Goal: Task Accomplishment & Management: Complete application form

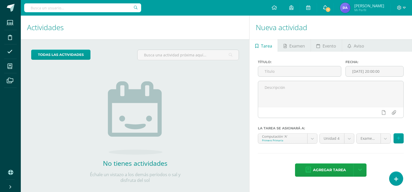
click at [331, 9] on span "1" at bounding box center [328, 10] width 6 height 6
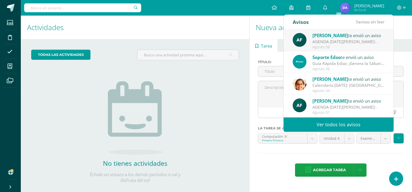
click at [329, 41] on div "AGENDA [DATE][PERSON_NAME]: ." at bounding box center [349, 42] width 72 height 6
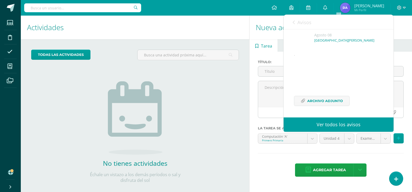
scroll to position [38, 0]
click at [316, 103] on span "Archivo Adjunto" at bounding box center [325, 101] width 36 height 10
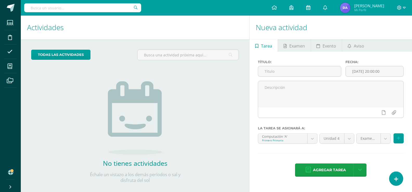
click at [310, 8] on icon at bounding box center [308, 7] width 4 height 5
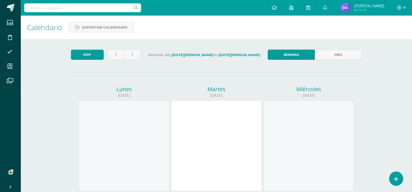
drag, startPoint x: 250, startPoint y: 56, endPoint x: 161, endPoint y: 57, distance: 88.4
click at [161, 57] on label "Semana del 11 de Agosto al 16 de Agosto" at bounding box center [204, 55] width 119 height 11
click at [195, 38] on div "Calendario Exportar calendario" at bounding box center [216, 28] width 391 height 24
click at [306, 130] on div at bounding box center [308, 145] width 91 height 91
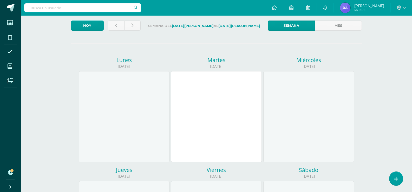
scroll to position [26, 0]
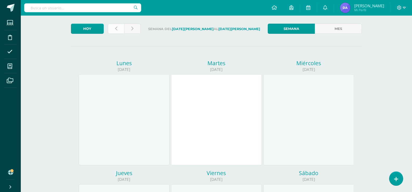
click at [119, 31] on link at bounding box center [116, 29] width 16 height 10
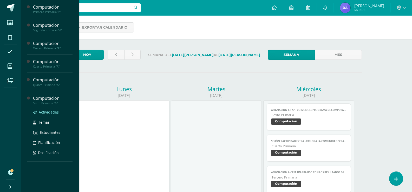
click at [48, 113] on span "Actividades" at bounding box center [49, 112] width 20 height 5
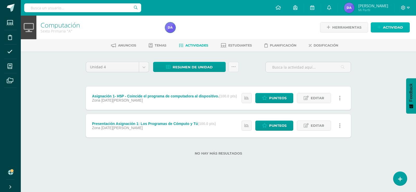
click at [386, 28] on span "Actividad" at bounding box center [393, 28] width 20 height 10
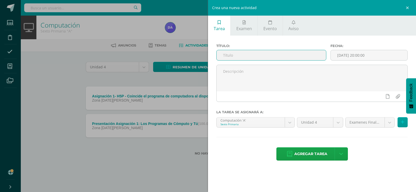
click at [268, 57] on input "text" at bounding box center [271, 55] width 109 height 10
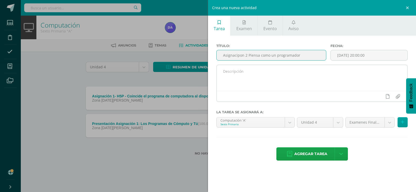
type input "Asignacipon 2 Piensa como un programador"
click at [306, 83] on textarea at bounding box center [312, 78] width 191 height 26
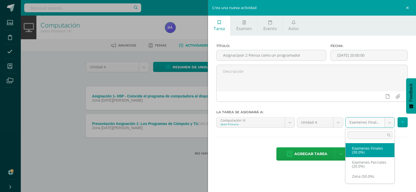
click at [388, 125] on body "Estudiantes Disciplina Asistencia Mis cursos Archivos Soporte Centro de ayuda Ú…" at bounding box center [208, 86] width 416 height 172
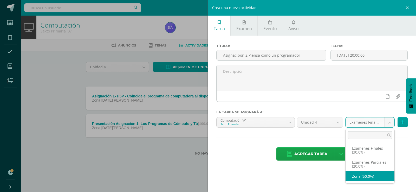
select select "169669"
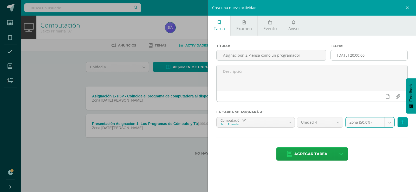
click at [353, 54] on input "[DATE] 20:00:00" at bounding box center [369, 55] width 77 height 10
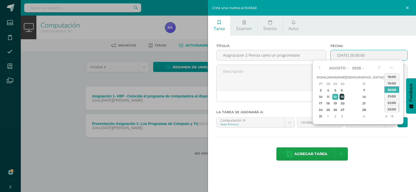
click at [344, 96] on div "13" at bounding box center [342, 97] width 5 height 6
type input "[DATE] 20:00"
click at [379, 142] on div "Título: Asignacipon 2 Piensa como un programador Fecha: 2025-08-13 20:00 La tar…" at bounding box center [312, 103] width 208 height 134
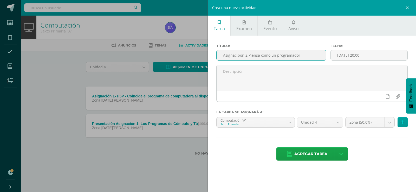
click at [248, 55] on input "Asignacipon 2 Piensa como un programador" at bounding box center [271, 55] width 109 height 10
type input "Asignacipon 2 - Piensa como un programador"
click at [291, 155] on icon at bounding box center [289, 154] width 5 height 6
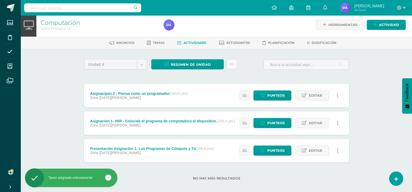
scroll to position [8, 0]
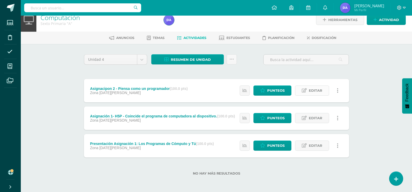
click at [311, 88] on span "Editar" at bounding box center [316, 91] width 14 height 10
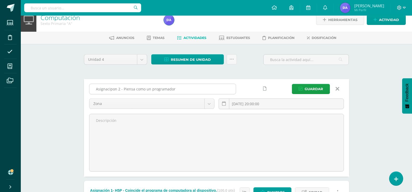
click at [112, 88] on input "Asignacipon 2 - Piensa como un programador" at bounding box center [162, 89] width 146 height 10
type input "Asignación 2 - Piensa como un programador"
click at [132, 101] on body "Tarea asignada exitosamente Estudiantes Disciplina Asistencia Mis cursos Archiv…" at bounding box center [206, 129] width 412 height 274
click at [303, 88] on body "Tarea asignada exitosamente Estudiantes Disciplina Asistencia Mis cursos Archiv…" at bounding box center [206, 129] width 412 height 274
click at [304, 89] on button "Guardar" at bounding box center [311, 89] width 38 height 10
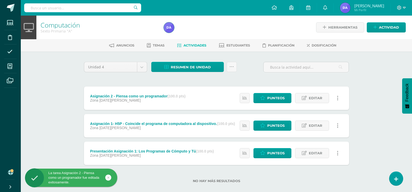
scroll to position [8, 0]
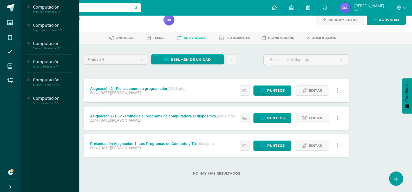
click at [10, 65] on icon at bounding box center [10, 66] width 5 height 5
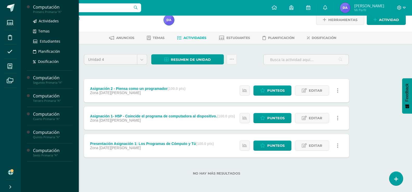
click at [40, 8] on div "Computación" at bounding box center [53, 7] width 40 height 6
click at [42, 21] on span "Actividades" at bounding box center [49, 20] width 20 height 5
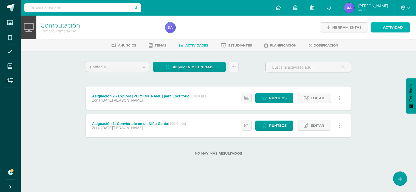
click at [385, 29] on span "Actividad" at bounding box center [393, 28] width 20 height 10
click at [0, 0] on div "Crea una nueva actividad Tarea Examen Evento Aviso Título: Fecha: 2025-08-12 20…" at bounding box center [0, 0] width 0 height 0
click at [390, 29] on span "Actividad" at bounding box center [393, 28] width 20 height 10
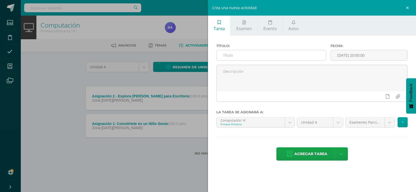
click at [261, 58] on input "text" at bounding box center [271, 55] width 109 height 10
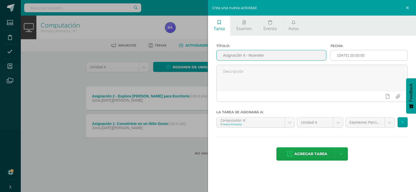
type input "Asignación 4 - Muevete"
click at [362, 52] on input "[DATE] 20:00:00" at bounding box center [369, 55] width 77 height 10
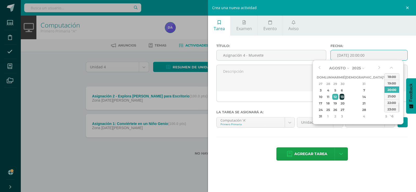
click at [344, 97] on div "13" at bounding box center [342, 97] width 5 height 6
type input "2025-08-13 20:00"
click at [289, 105] on div at bounding box center [312, 85] width 196 height 41
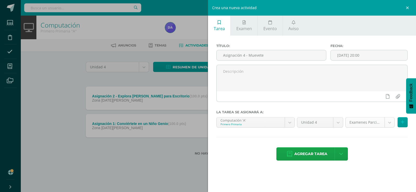
click at [388, 120] on body "Estudiantes Disciplina Asistencia Mis cursos Archivos Soporte Centro de ayuda Ú…" at bounding box center [208, 86] width 416 height 172
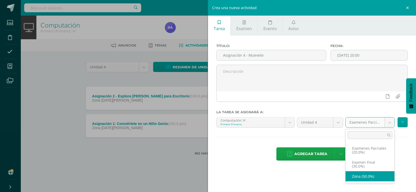
select select "169646"
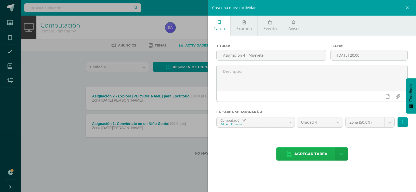
click at [314, 151] on span "Agregar tarea" at bounding box center [310, 154] width 33 height 13
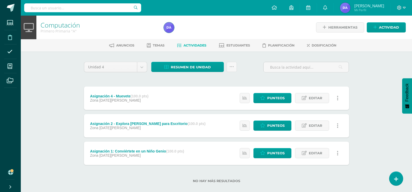
click at [9, 34] on span at bounding box center [10, 37] width 12 height 12
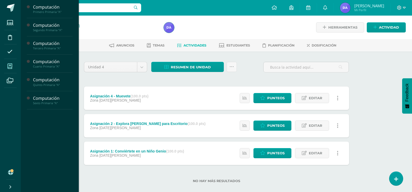
click at [8, 66] on icon at bounding box center [10, 66] width 5 height 5
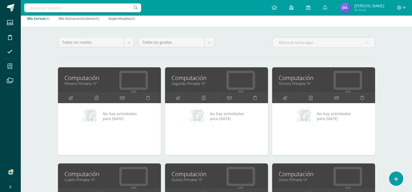
scroll to position [26, 0]
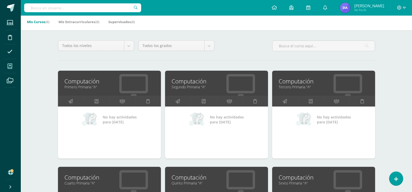
click at [290, 89] on link "Tercero Primaria "A"" at bounding box center [324, 87] width 90 height 5
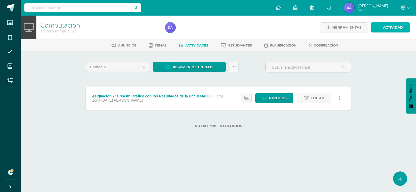
click at [385, 28] on span "Actividad" at bounding box center [393, 28] width 20 height 10
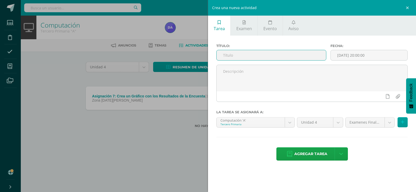
click at [275, 57] on input "text" at bounding box center [271, 55] width 109 height 10
paste input "Sesión 3 Repaso: Nombre los Comandos"
click at [252, 55] on input "Sesión 3 Repaso: Nombre los Comandos" at bounding box center [271, 55] width 109 height 10
type input "Sesión 3 Repaso - Nombre los Comandos"
click at [347, 55] on input "[DATE] 20:00:00" at bounding box center [369, 55] width 77 height 10
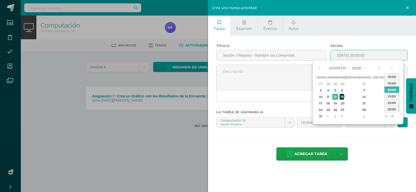
click at [344, 96] on div "13" at bounding box center [342, 97] width 5 height 6
type input "[DATE] 20:00"
click at [378, 153] on div "Agregar tarea Agregar tarea y ocultar" at bounding box center [311, 154] width 191 height 14
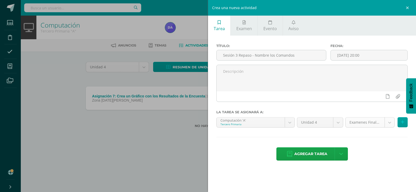
click at [387, 121] on body "Estudiantes Disciplina Asistencia Mis cursos Archivos Soporte Centro de ayuda Ú…" at bounding box center [208, 72] width 416 height 145
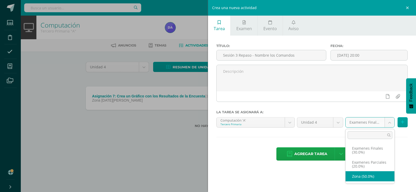
select select "169654"
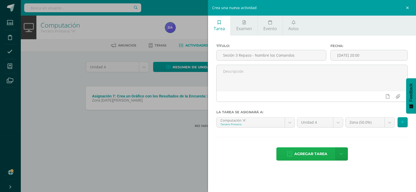
click at [318, 154] on span "Agregar tarea" at bounding box center [310, 154] width 33 height 13
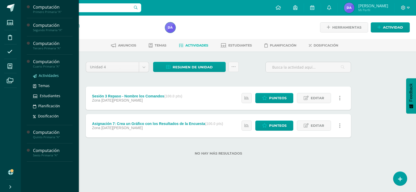
click at [45, 75] on span "Actividades" at bounding box center [49, 75] width 20 height 5
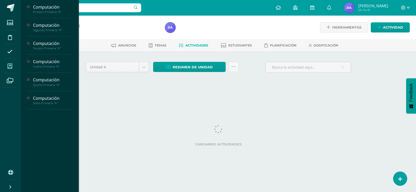
click at [13, 66] on span at bounding box center [10, 66] width 12 height 12
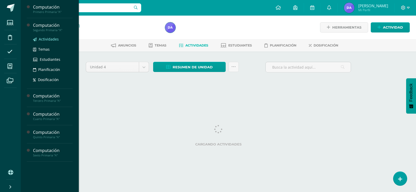
click at [44, 40] on span "Actividades" at bounding box center [49, 39] width 20 height 5
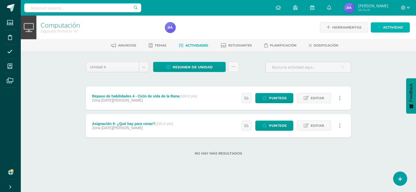
click at [382, 28] on link "Actividad" at bounding box center [390, 27] width 39 height 10
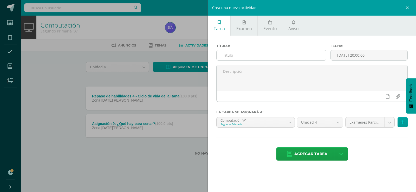
click at [239, 58] on input "text" at bounding box center [271, 55] width 109 height 10
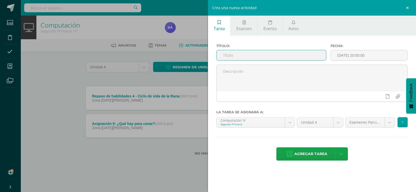
paste input "Actividad Extra: Compara los Ciclos de Vida"
type input "Actividad Extra: Compara los Ciclos de Vida"
click at [358, 52] on input "2025-08-12 20:00:00" at bounding box center [369, 55] width 77 height 10
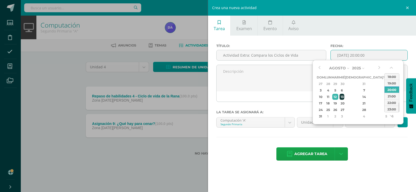
click at [344, 96] on div "13" at bounding box center [342, 97] width 5 height 6
type input "2025-08-13 20:00"
click at [347, 142] on div "Título: Actividad Extra: Compara los Ciclos de Vida Fecha: 2025-08-13 20:00 La …" at bounding box center [312, 103] width 208 height 134
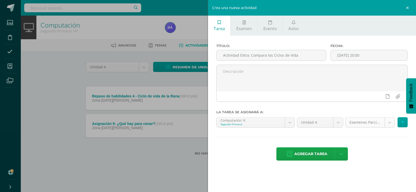
click at [390, 125] on body "Estudiantes Disciplina Asistencia Mis cursos Archivos Soporte Centro de ayuda Ú…" at bounding box center [208, 86] width 416 height 172
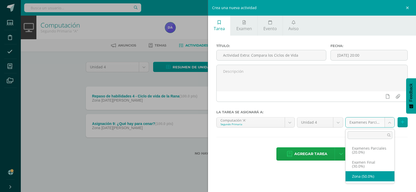
select select "169650"
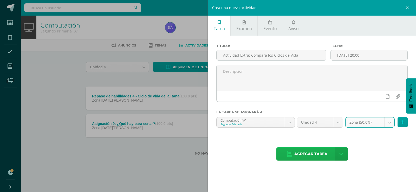
click at [305, 154] on span "Agregar tarea" at bounding box center [310, 154] width 33 height 13
click at [305, 154] on div "Título: Actividad Extra: Compara los Ciclos de Vida Fecha: 2025-08-13 20:00 La …" at bounding box center [312, 103] width 208 height 134
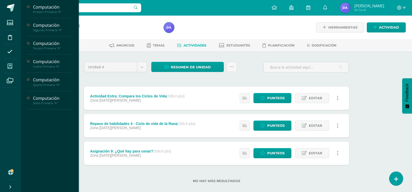
click at [8, 62] on span at bounding box center [10, 66] width 12 height 12
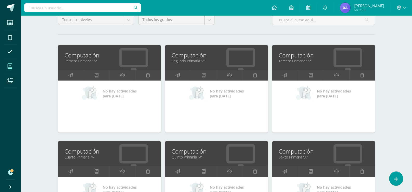
scroll to position [104, 0]
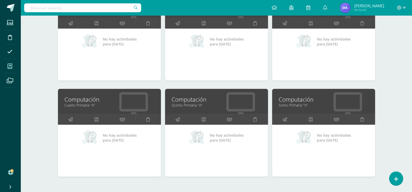
click at [88, 103] on link "Cuarto Primaria "A"" at bounding box center [109, 105] width 90 height 5
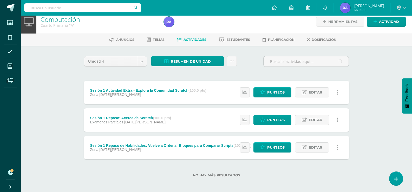
scroll to position [8, 0]
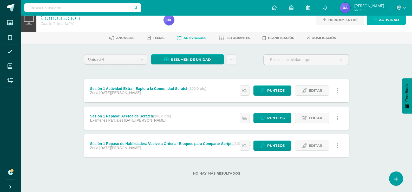
click at [370, 21] on link "Actividad" at bounding box center [386, 20] width 39 height 10
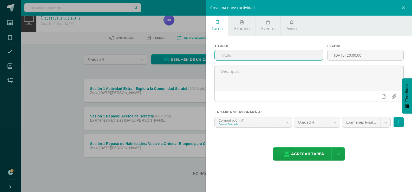
click at [240, 56] on input "text" at bounding box center [269, 55] width 108 height 10
paste input "Asignación 4: Da vueltas"
type input "Asignación 4: Da vueltas"
click at [361, 57] on input "[DATE] 20:00:00" at bounding box center [366, 55] width 76 height 10
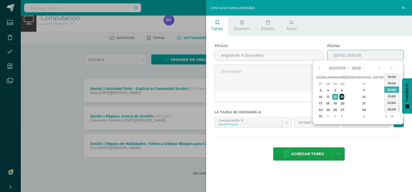
click at [344, 95] on div "13" at bounding box center [342, 97] width 5 height 6
type input "[DATE] 20:00"
click at [364, 147] on div "Título: Asignación 4: Da vueltas Fecha: 2025-08-13 20:00 La tarea se asignará a…" at bounding box center [309, 103] width 206 height 134
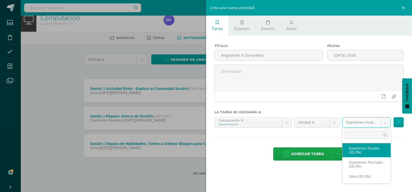
click at [384, 120] on body "Estudiantes Disciplina Asistencia Mis cursos Archivos Soporte Centro de ayuda Ú…" at bounding box center [206, 92] width 412 height 200
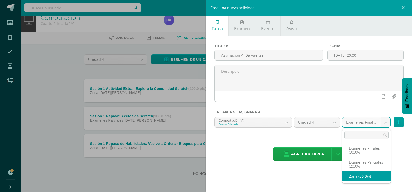
select select "169659"
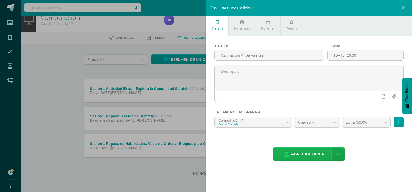
click at [294, 153] on span "Agregar tarea" at bounding box center [307, 154] width 33 height 13
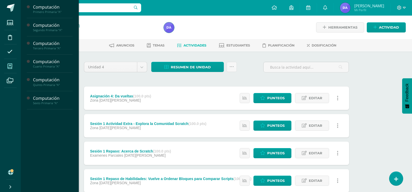
click at [10, 66] on icon at bounding box center [10, 66] width 5 height 5
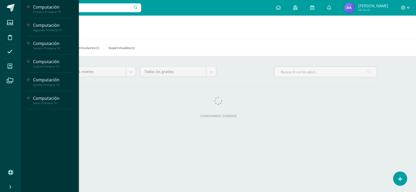
click at [9, 65] on icon at bounding box center [10, 66] width 5 height 5
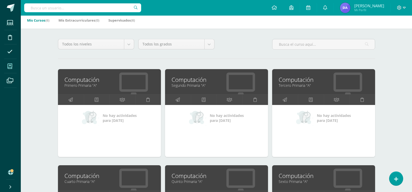
scroll to position [132, 0]
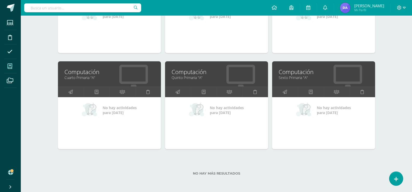
click at [299, 72] on link "Computación" at bounding box center [324, 72] width 90 height 8
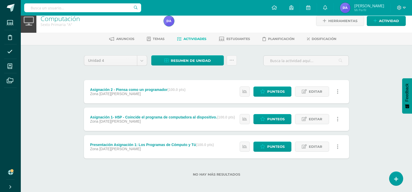
scroll to position [8, 0]
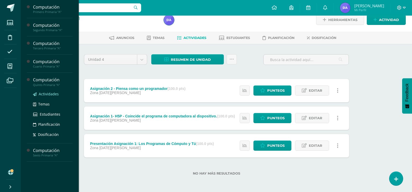
click at [42, 94] on span "Actividades" at bounding box center [49, 94] width 20 height 5
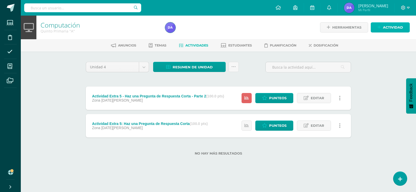
click at [381, 30] on link "Actividad" at bounding box center [390, 27] width 39 height 10
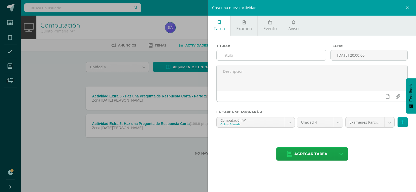
click at [222, 52] on input "text" at bounding box center [271, 55] width 109 height 10
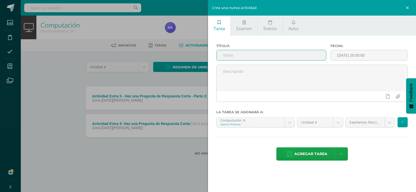
paste input "Asignación 1: Coincide el programa de computadora al dispositivo."
type input "Asignación 1: Coincide el programa de computadora al dispositivo."
click at [385, 59] on input "2025-08-12 20:00:00" at bounding box center [369, 55] width 77 height 10
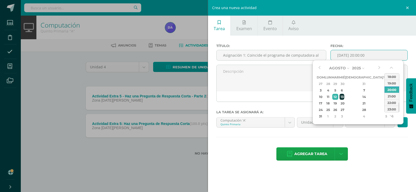
click at [344, 96] on div "13" at bounding box center [342, 97] width 5 height 6
type input "2025-08-13 20:00"
click at [372, 168] on div "Título: Asignación 1: Coincide el programa de computadora al dispositivo. Fecha…" at bounding box center [312, 103] width 208 height 134
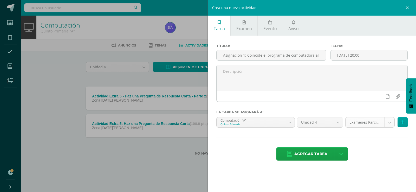
click at [391, 123] on body "Estudiantes Disciplina Asistencia Mis cursos Archivos Soporte Centro de ayuda Ú…" at bounding box center [208, 86] width 416 height 172
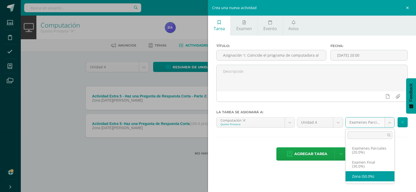
select select "169665"
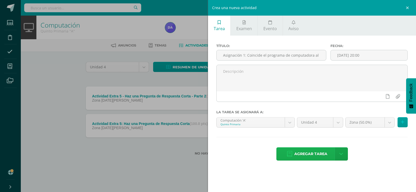
click at [299, 152] on span "Agregar tarea" at bounding box center [310, 154] width 33 height 13
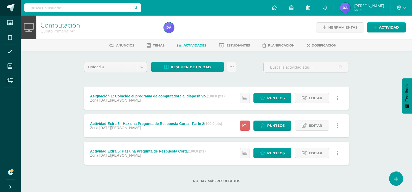
click at [10, 7] on span at bounding box center [11, 8] width 8 height 8
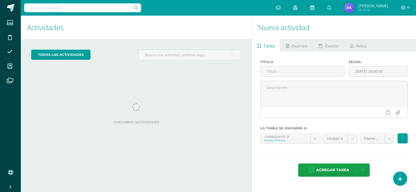
click at [321, 13] on link at bounding box center [312, 8] width 17 height 16
